Goal: Communication & Community: Answer question/provide support

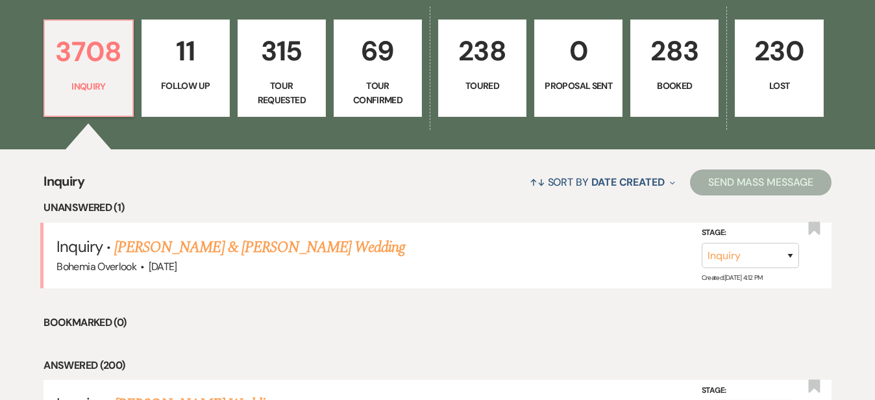
scroll to position [372, 0]
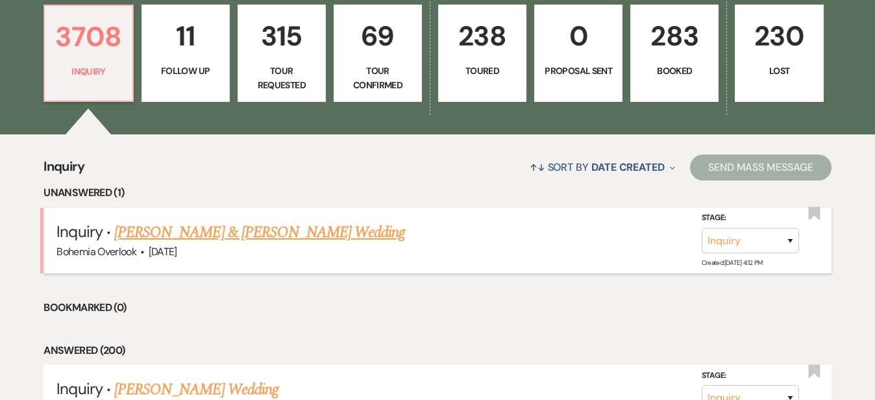
click at [322, 223] on link "Zack Dixon & Maggie Gorman's Wedding" at bounding box center [259, 232] width 291 height 23
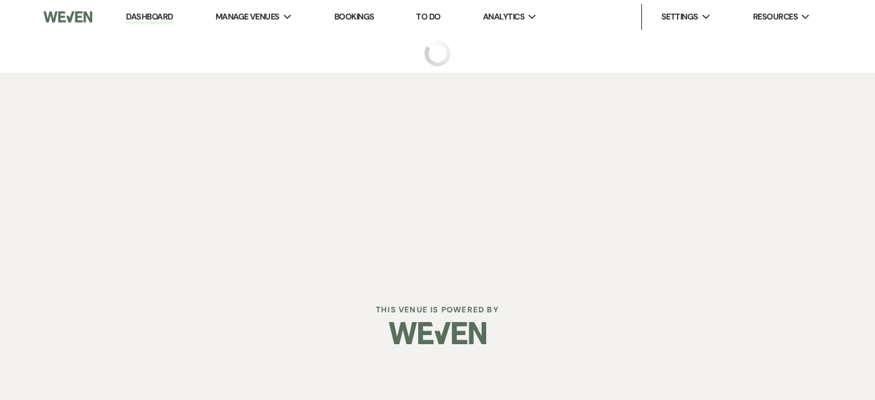
select select "5"
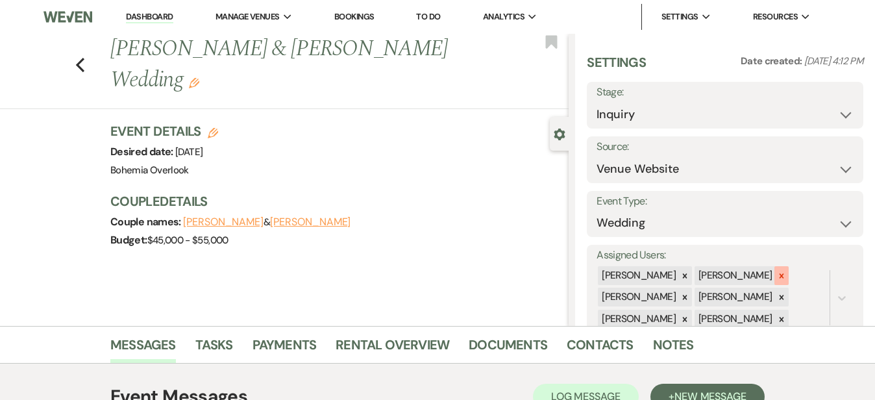
click at [786, 273] on icon at bounding box center [781, 275] width 9 height 9
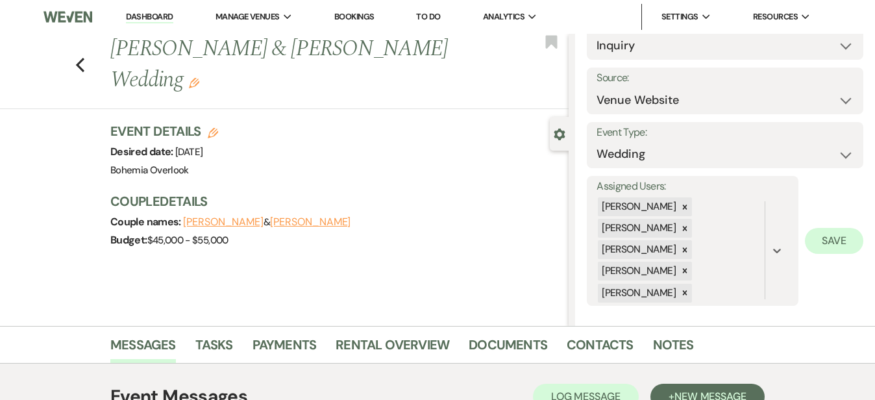
click at [831, 235] on button "Save" at bounding box center [834, 241] width 58 height 26
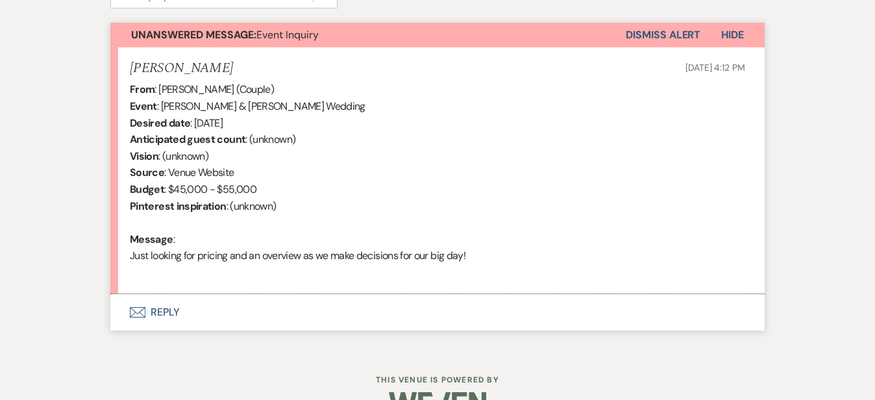
scroll to position [467, 0]
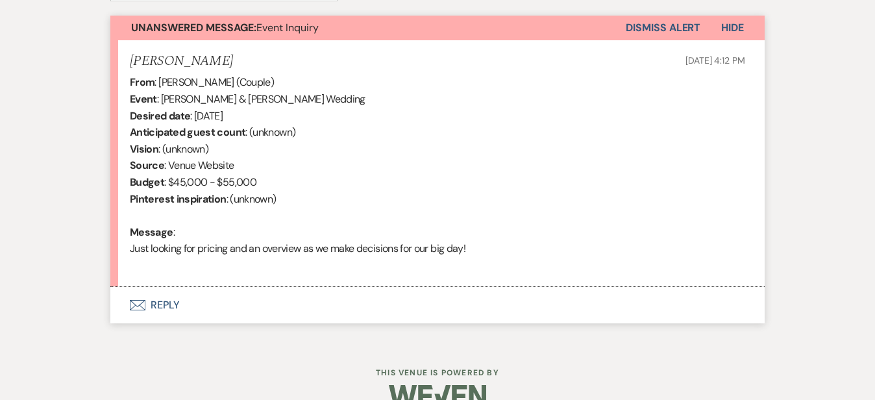
click at [367, 299] on button "Envelope Reply" at bounding box center [437, 305] width 654 height 36
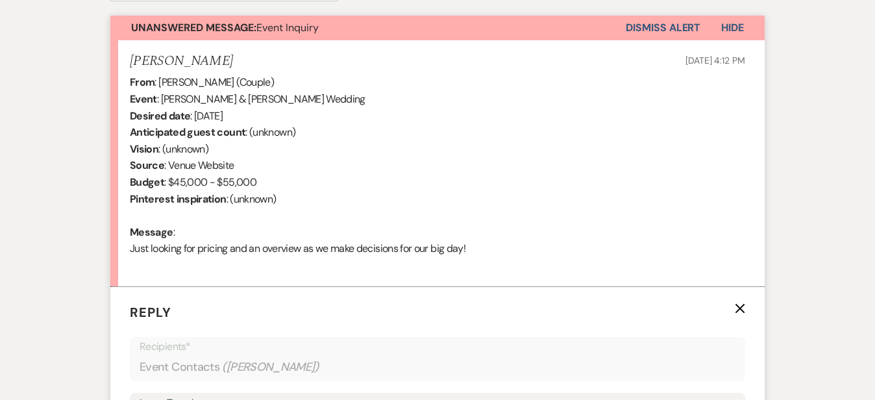
scroll to position [687, 0]
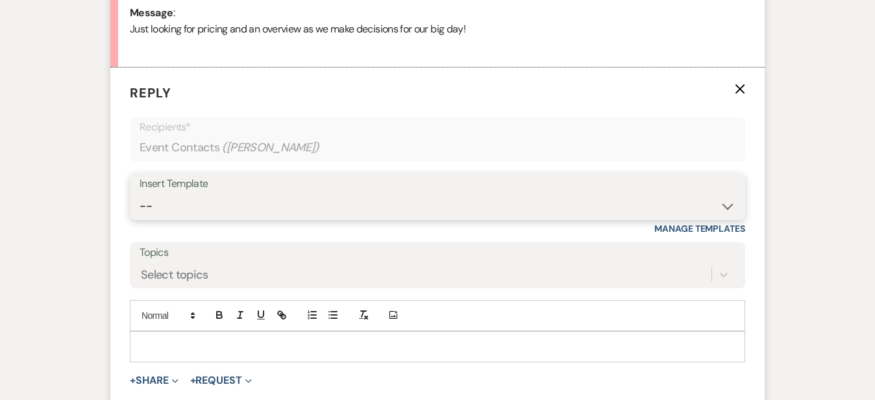
select select "6024"
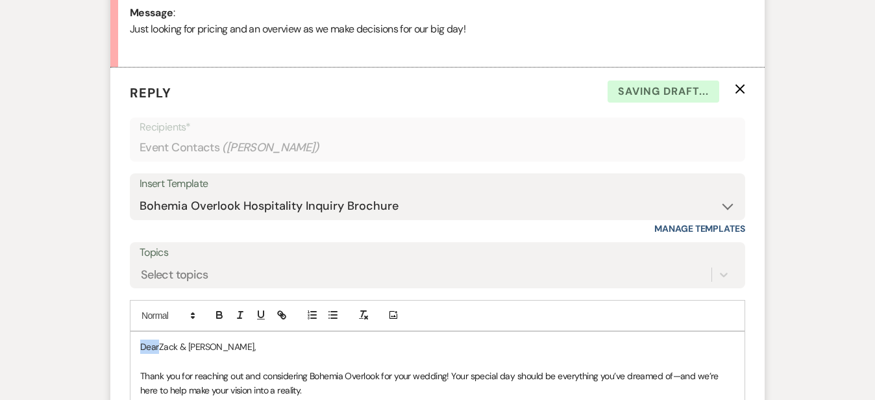
drag, startPoint x: 118, startPoint y: 344, endPoint x: 73, endPoint y: 318, distance: 52.1
click at [844, 240] on div "Messages Tasks Payments Rental Overview Documents Contacts Notes Event Messages…" at bounding box center [437, 214] width 875 height 1151
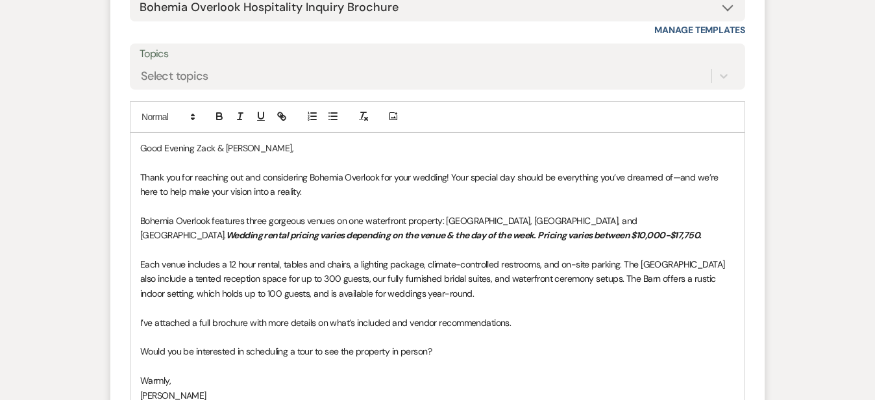
scroll to position [879, 0]
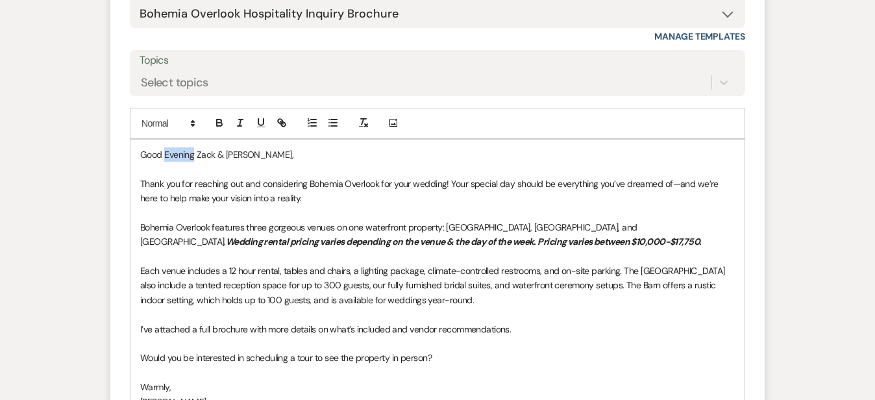
drag, startPoint x: 154, startPoint y: 151, endPoint x: 125, endPoint y: 147, distance: 28.9
click at [140, 147] on p "Good Evening Zack & Maggie," at bounding box center [437, 154] width 595 height 14
click at [634, 155] on p "Good Afternoon Zack & Maggie," at bounding box center [437, 154] width 595 height 14
click at [827, 129] on div "Messages Tasks Payments Rental Overview Documents Contacts Notes Event Messages…" at bounding box center [437, 22] width 875 height 1151
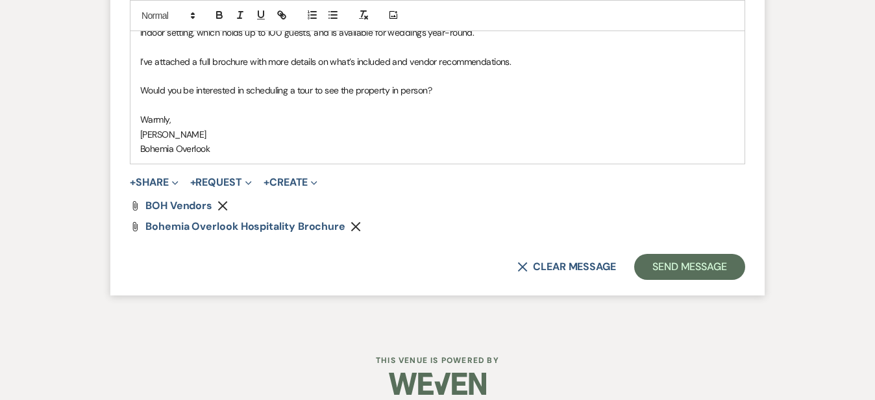
scroll to position [1162, 0]
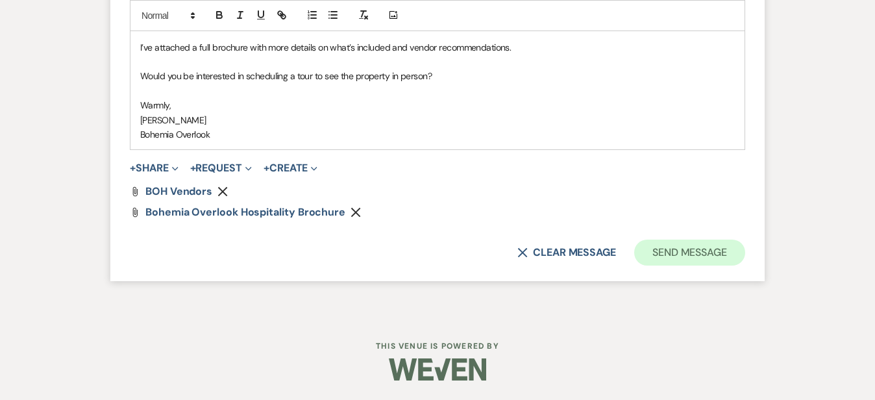
click at [726, 246] on button "Send Message" at bounding box center [689, 253] width 111 height 26
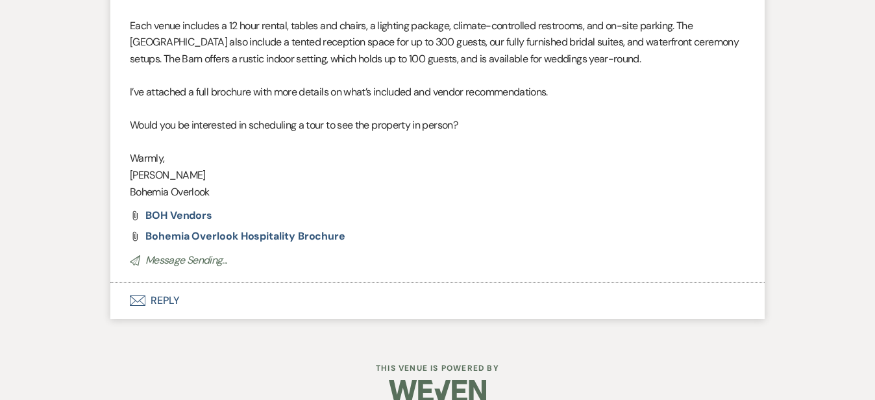
scroll to position [917, 0]
